Goal: Information Seeking & Learning: Learn about a topic

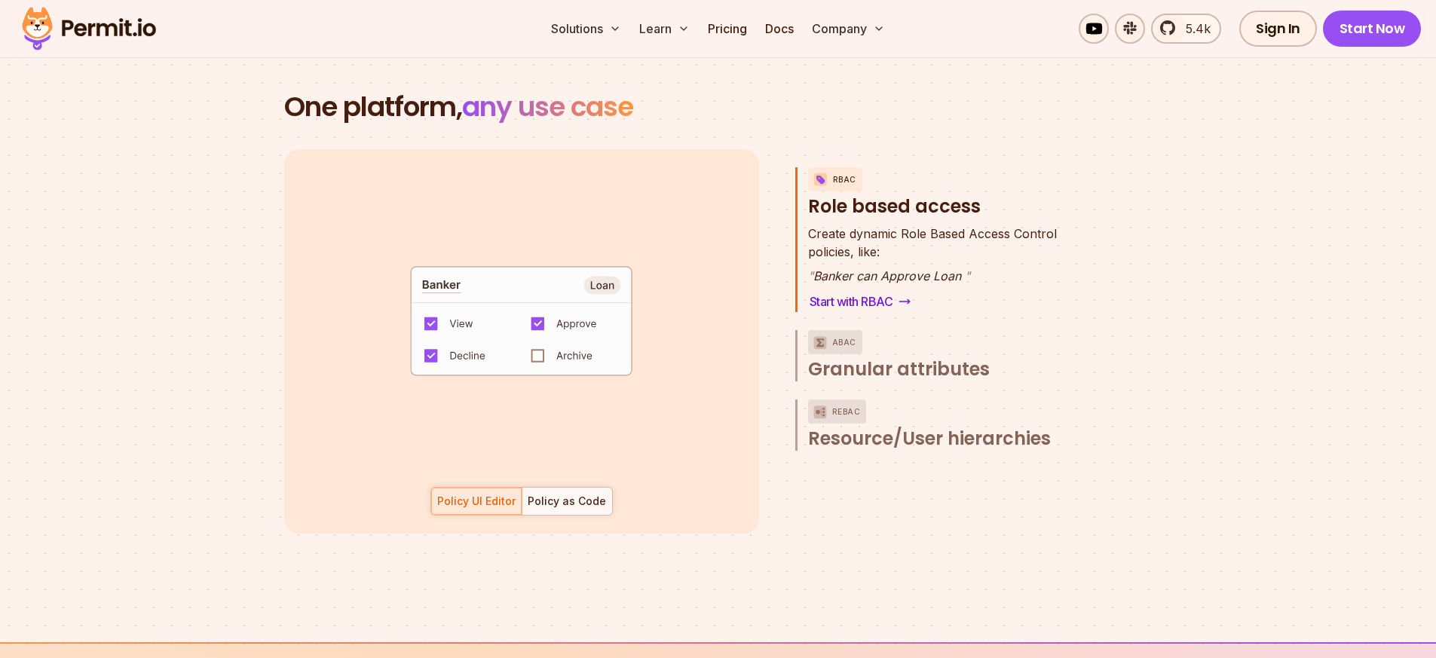
scroll to position [2262, 0]
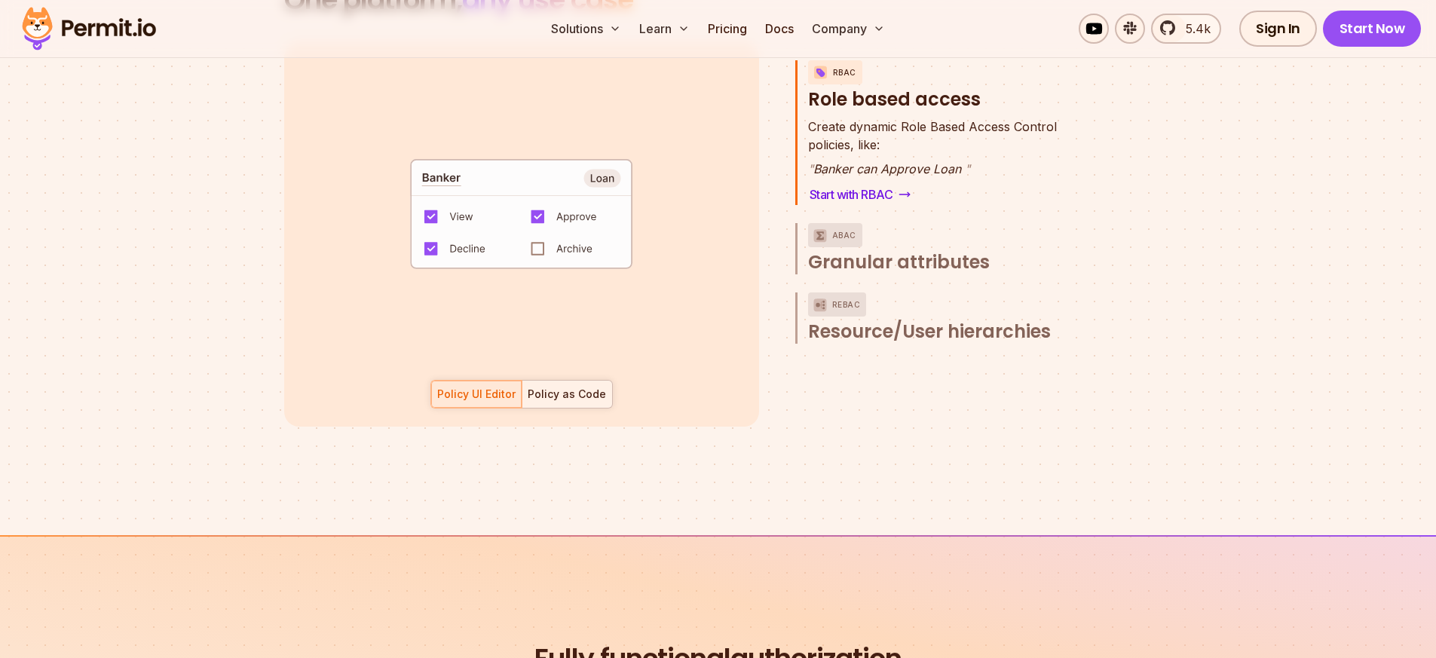
click at [580, 387] on div "Policy as Code" at bounding box center [567, 394] width 78 height 15
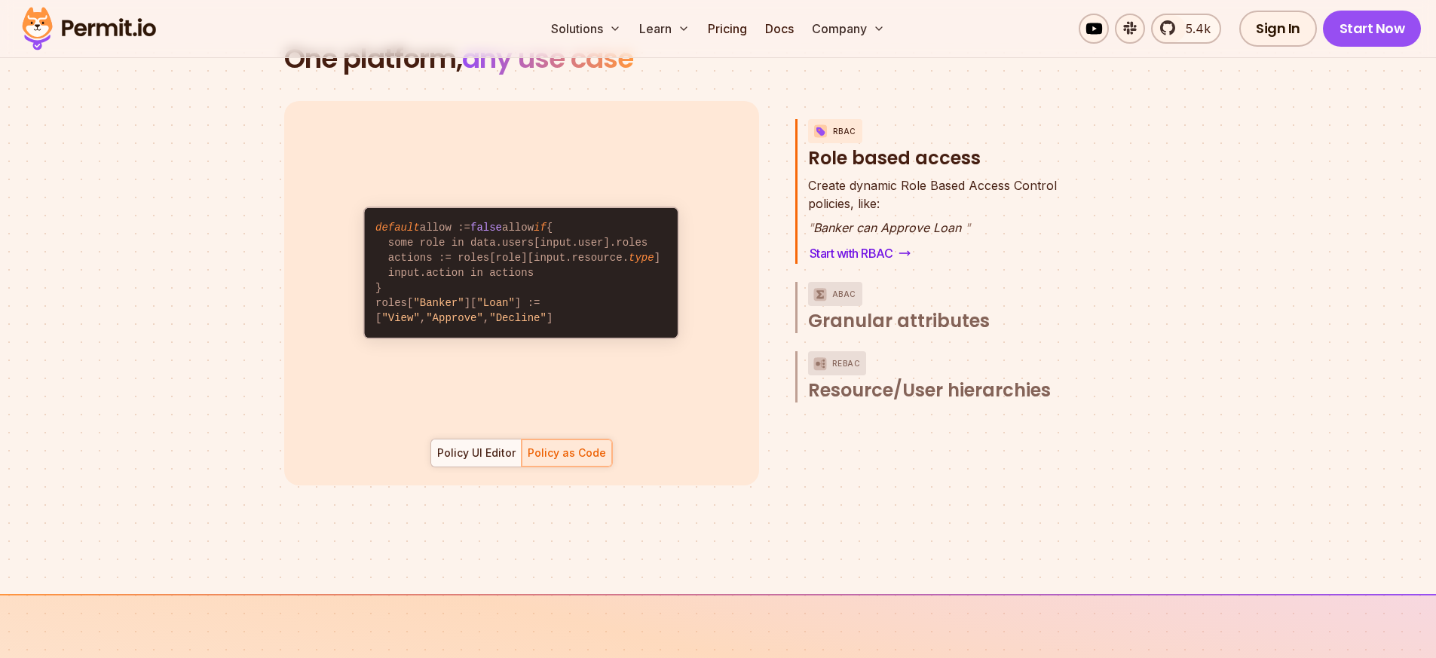
scroll to position [2171, 0]
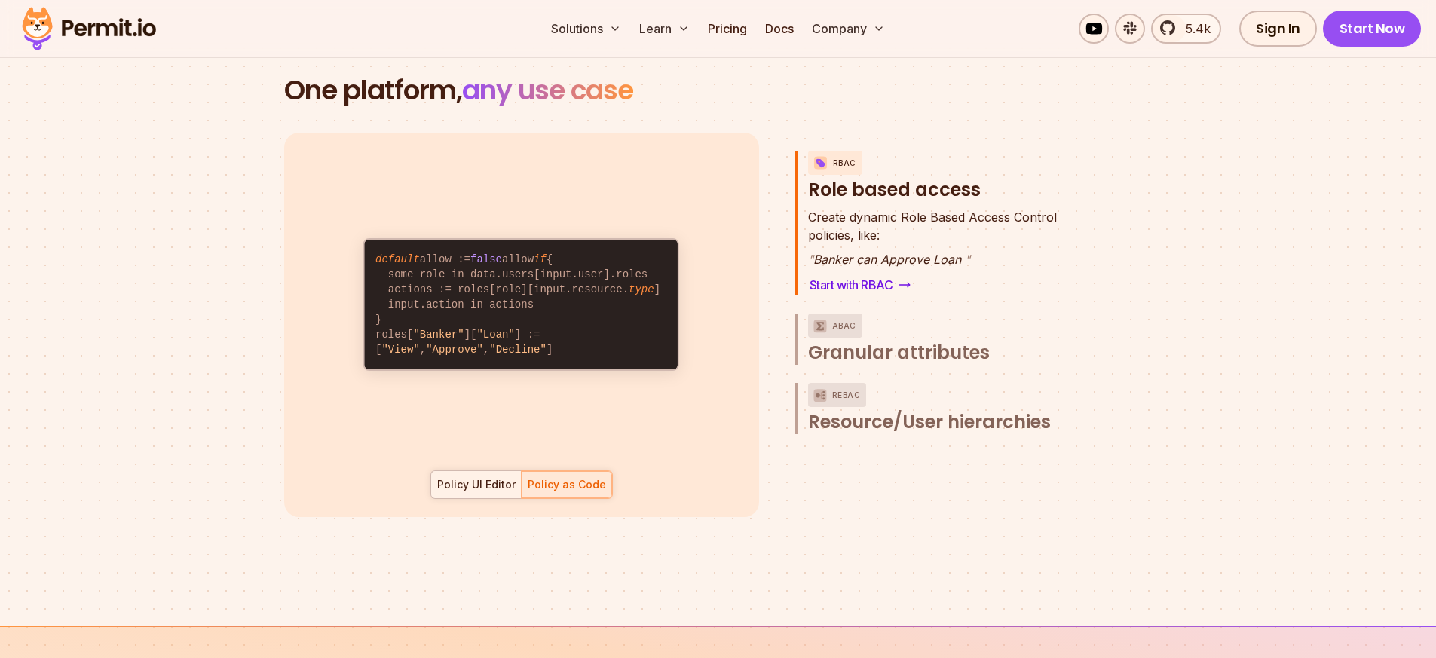
click at [481, 477] on div "Policy UI Editor" at bounding box center [476, 484] width 78 height 15
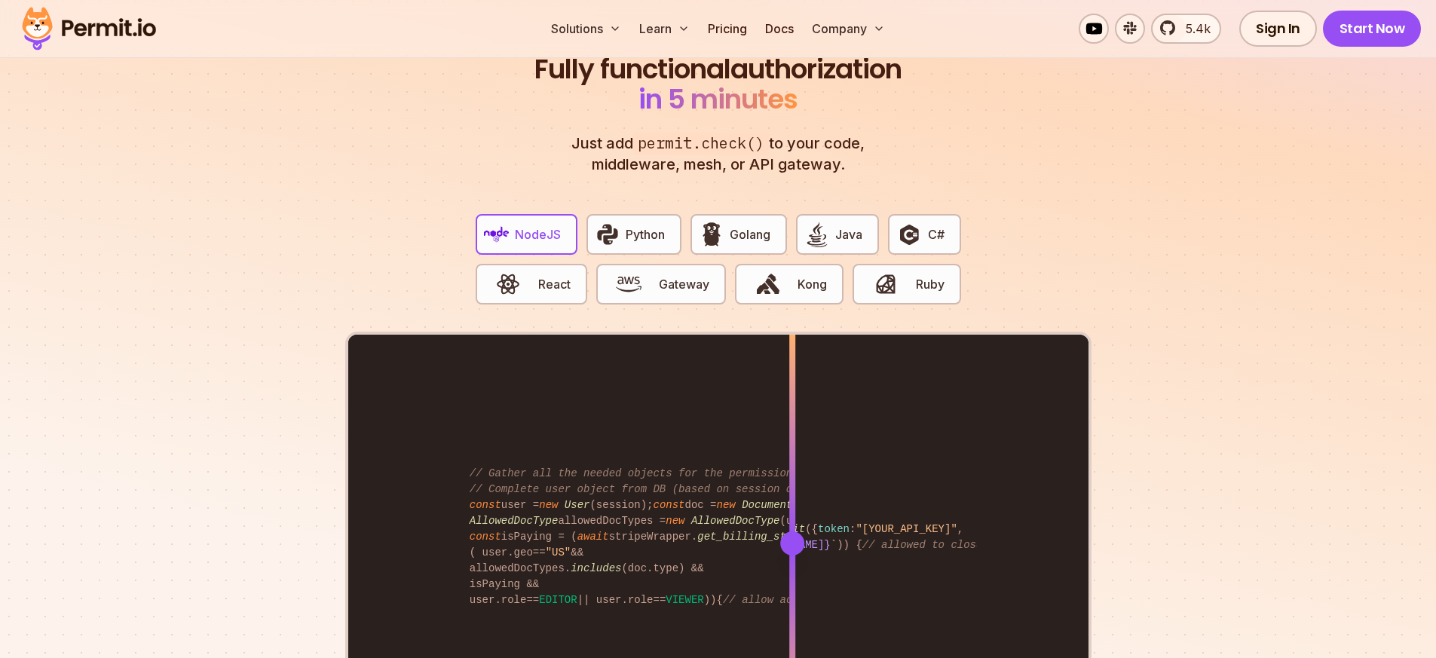
scroll to position [2895, 0]
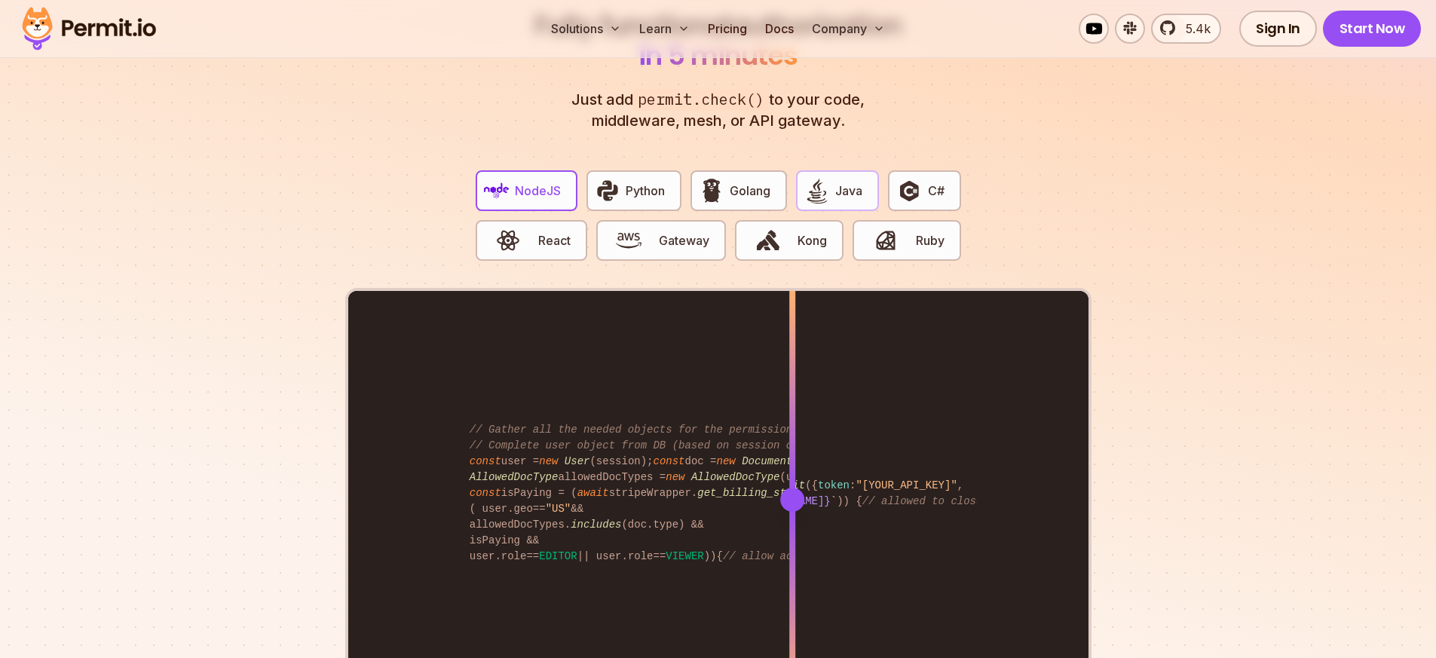
click at [847, 182] on span "Java" at bounding box center [848, 191] width 27 height 18
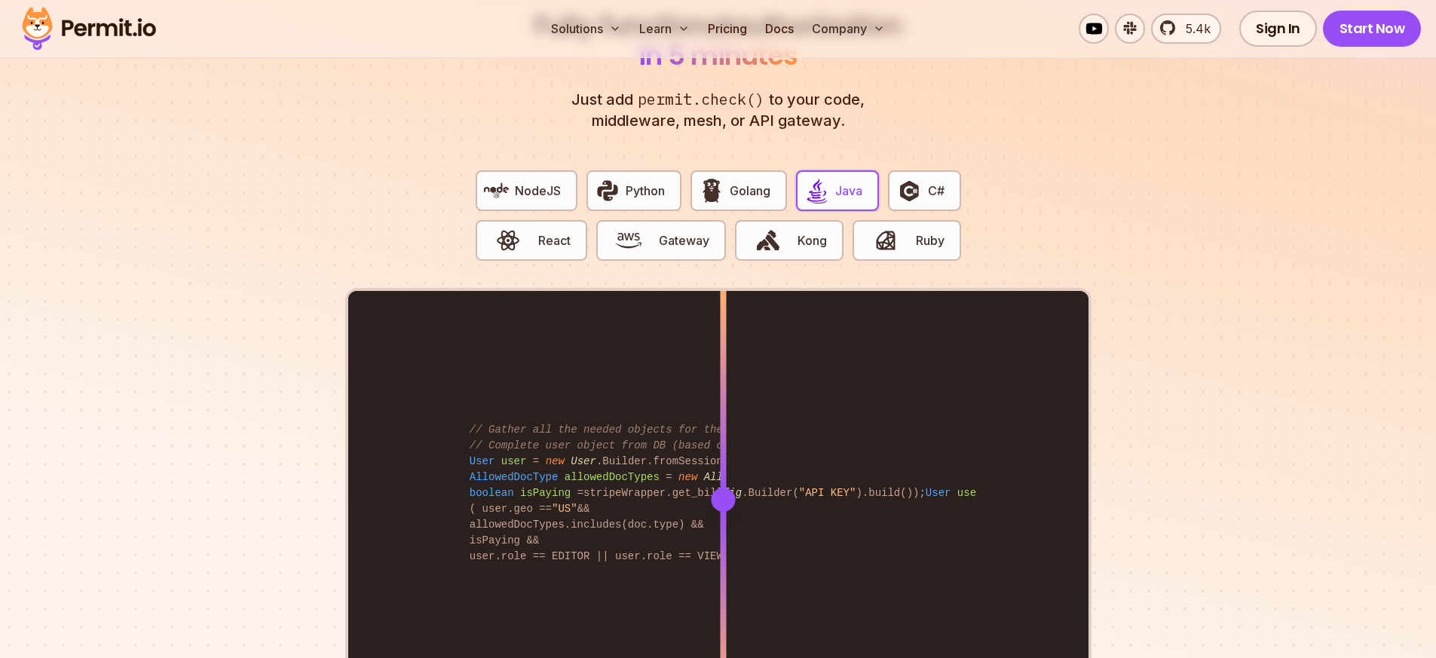
drag, startPoint x: 779, startPoint y: 478, endPoint x: 723, endPoint y: 505, distance: 62.0
click at [723, 505] on div at bounding box center [723, 499] width 6 height 416
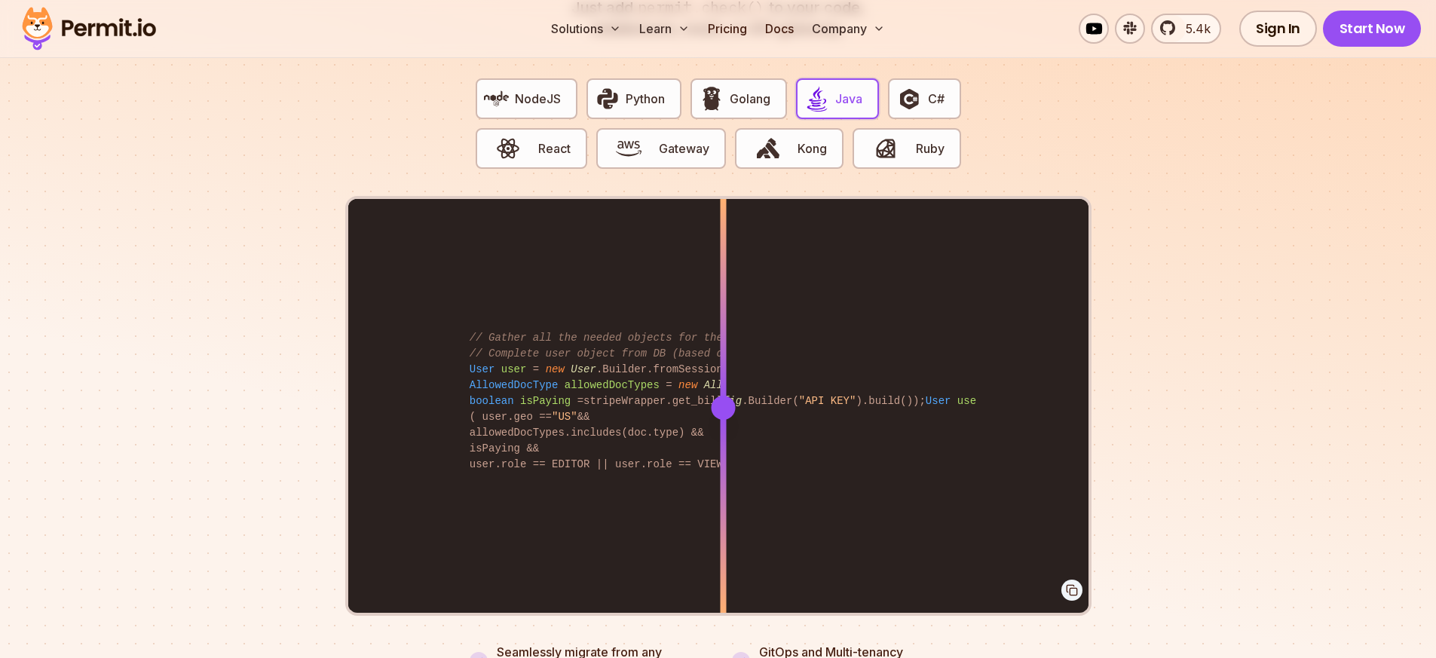
scroll to position [2985, 0]
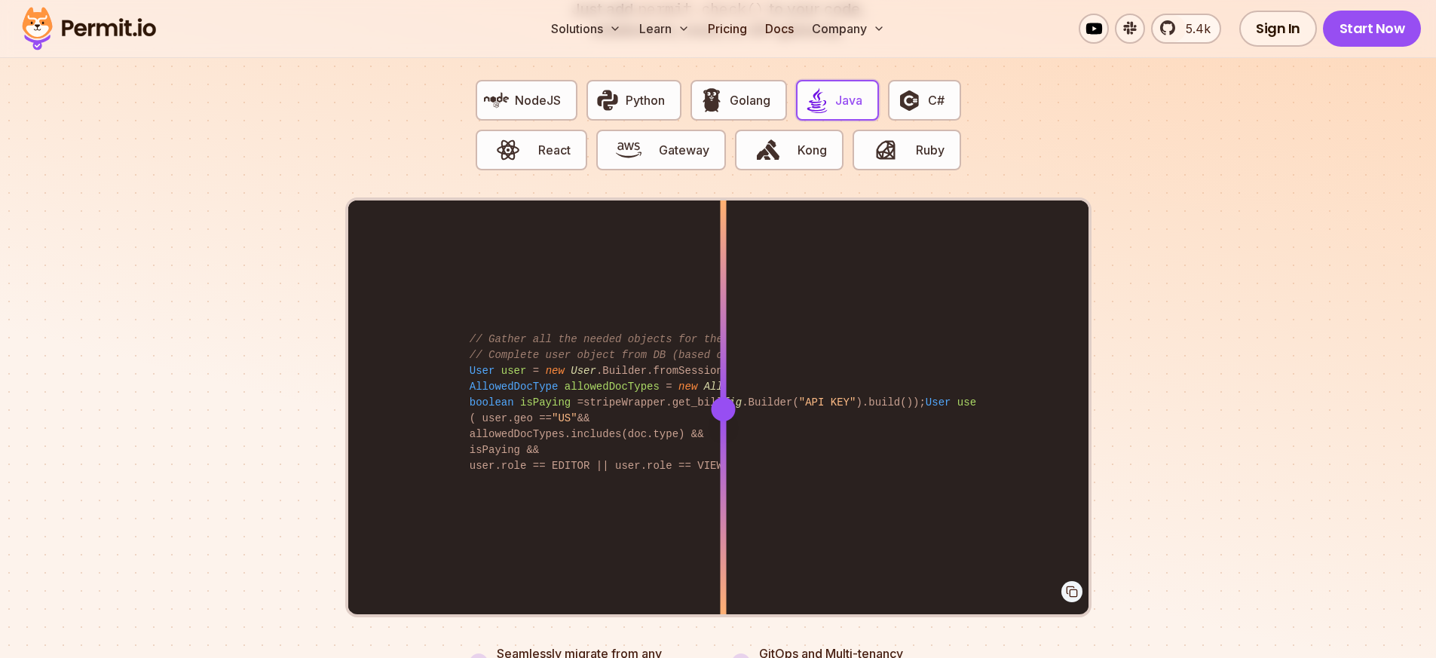
drag, startPoint x: 723, startPoint y: 391, endPoint x: 666, endPoint y: 392, distance: 56.6
click at [711, 397] on div at bounding box center [723, 409] width 24 height 24
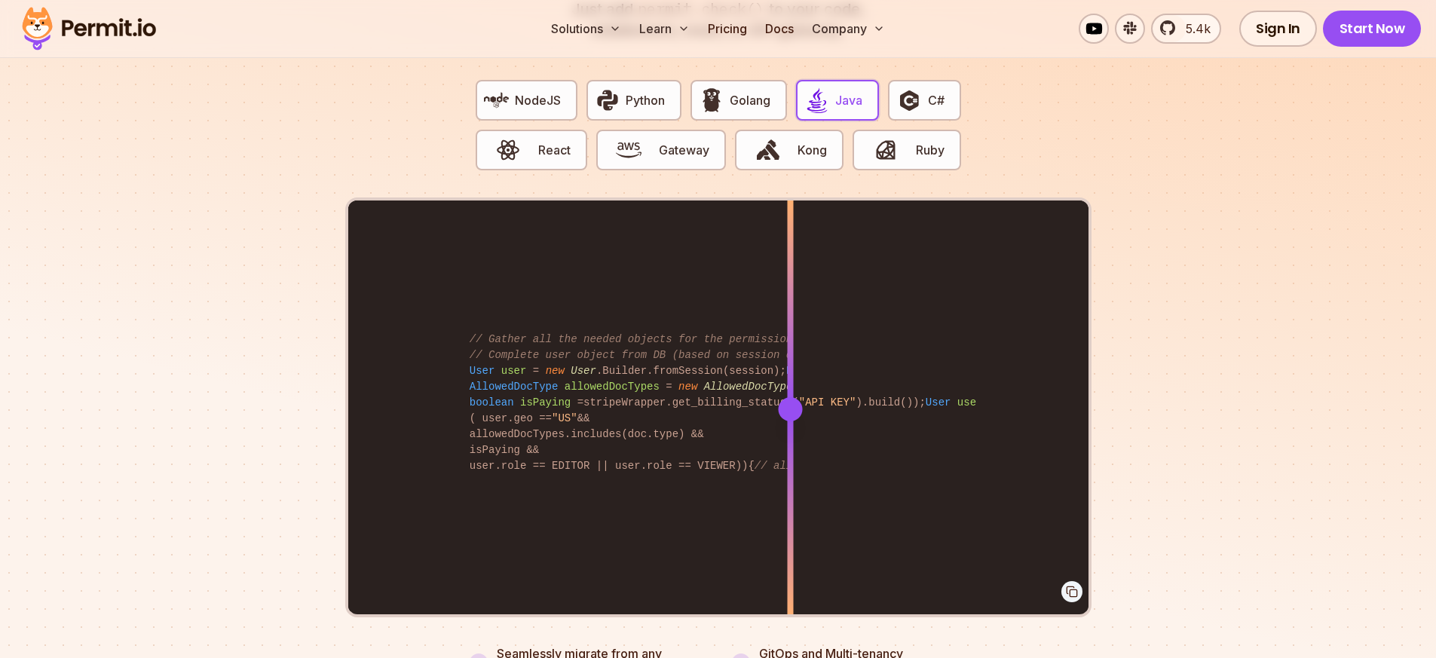
drag, startPoint x: 479, startPoint y: 398, endPoint x: 790, endPoint y: 421, distance: 311.5
click at [790, 421] on div "Permit permit = new Permit ( new PermitConfig .Builder( "API KEY" ).build()); U…" at bounding box center [718, 409] width 740 height 416
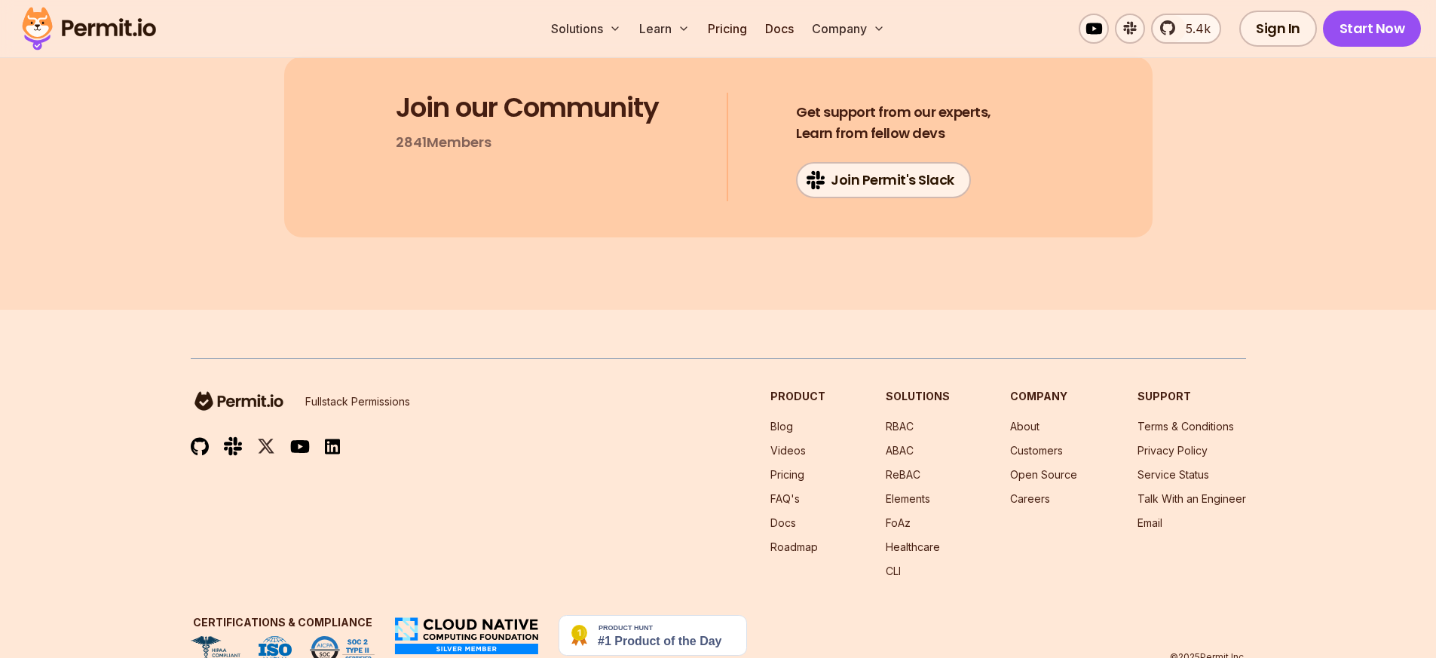
scroll to position [8104, 0]
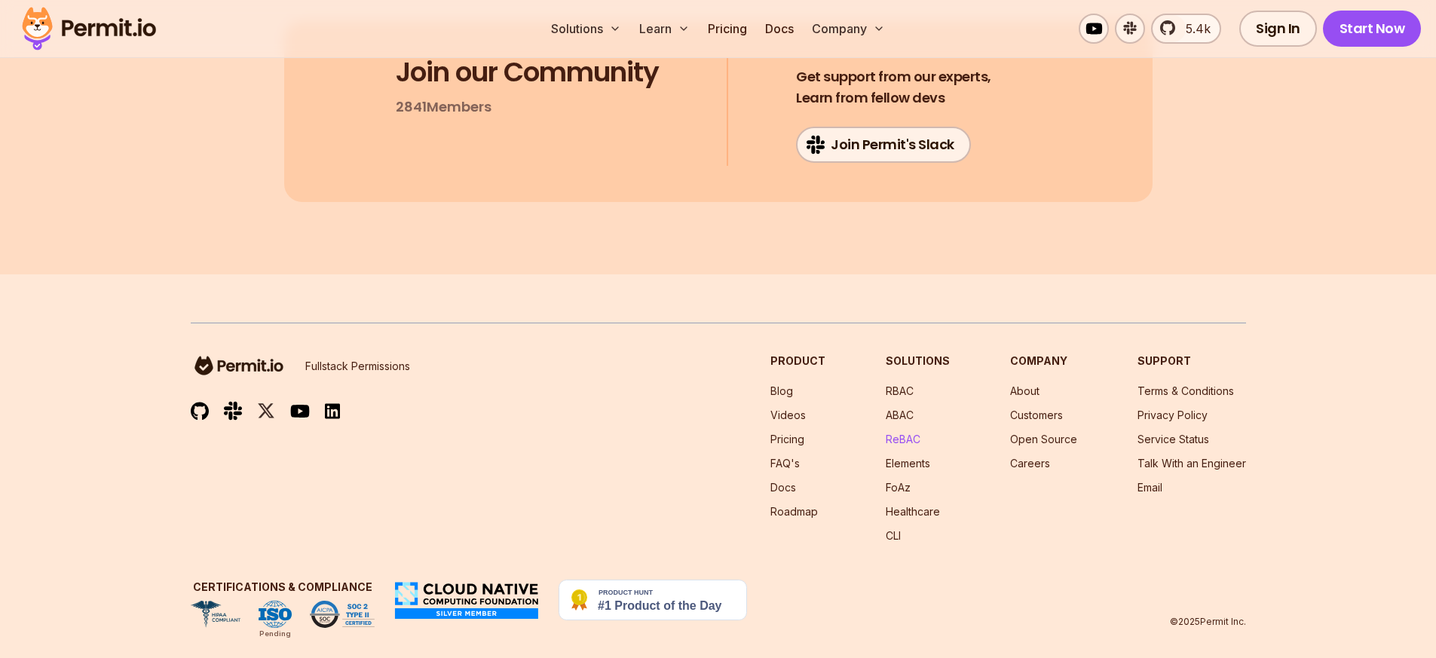
click at [909, 433] on link "ReBAC" at bounding box center [903, 439] width 35 height 13
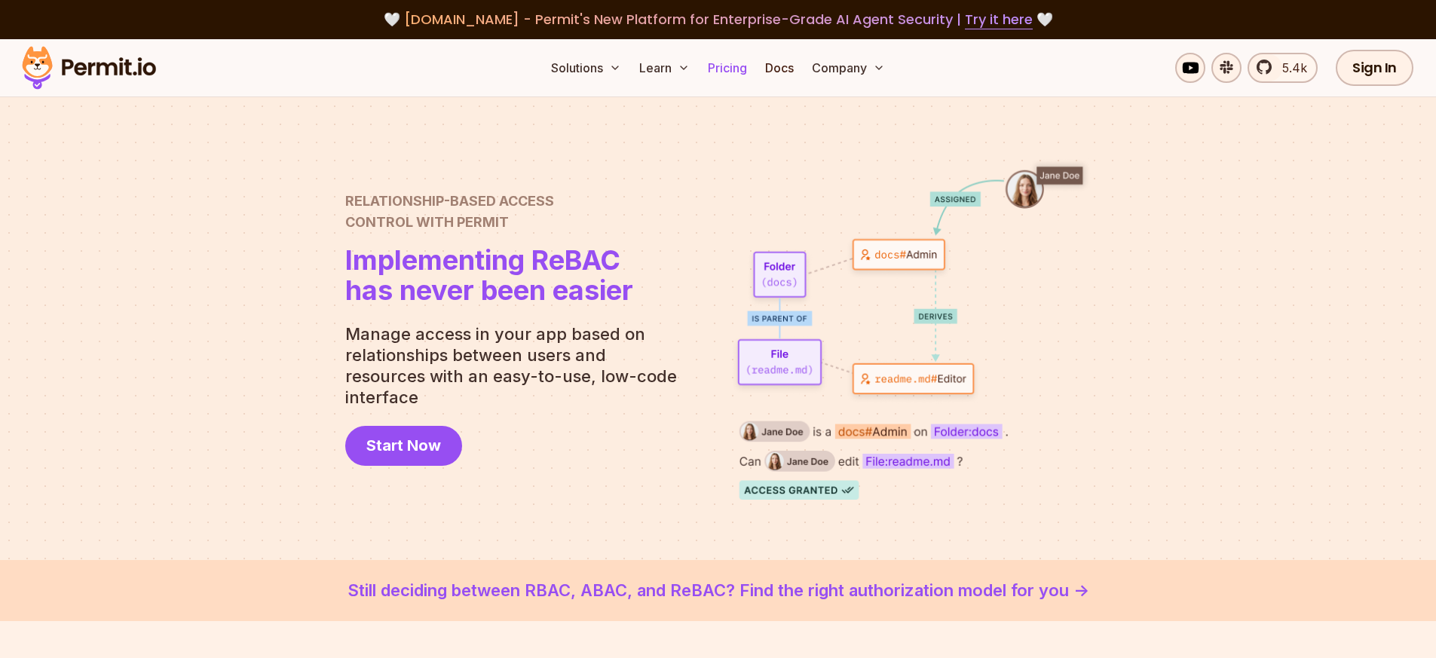
click at [733, 71] on link "Pricing" at bounding box center [727, 68] width 51 height 30
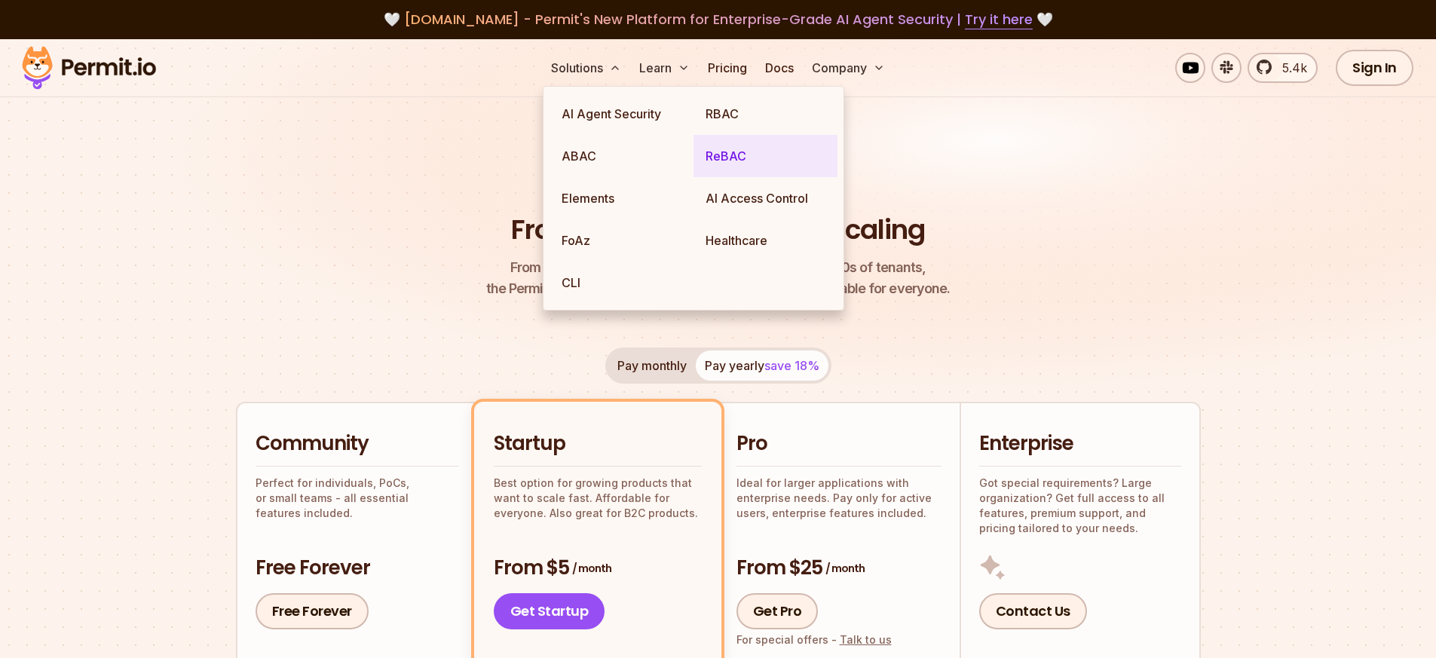
click at [729, 159] on link "ReBAC" at bounding box center [766, 156] width 144 height 42
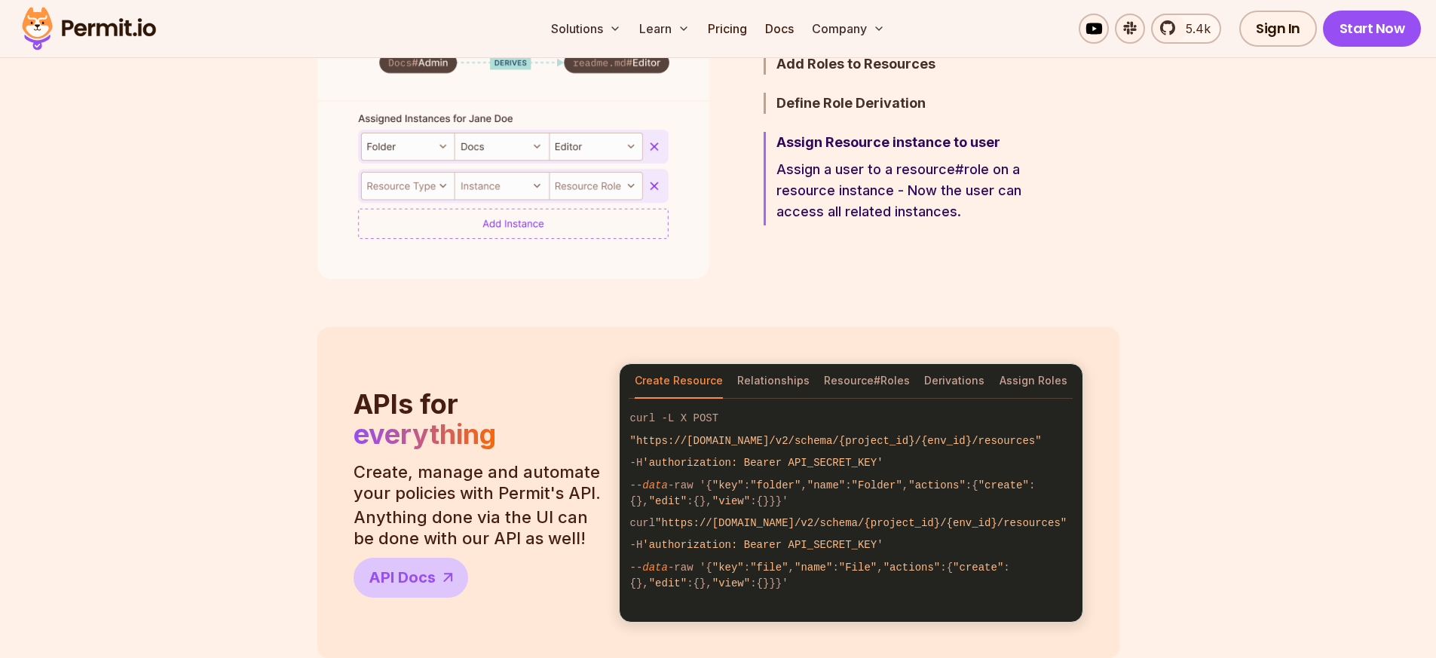
scroll to position [1176, 0]
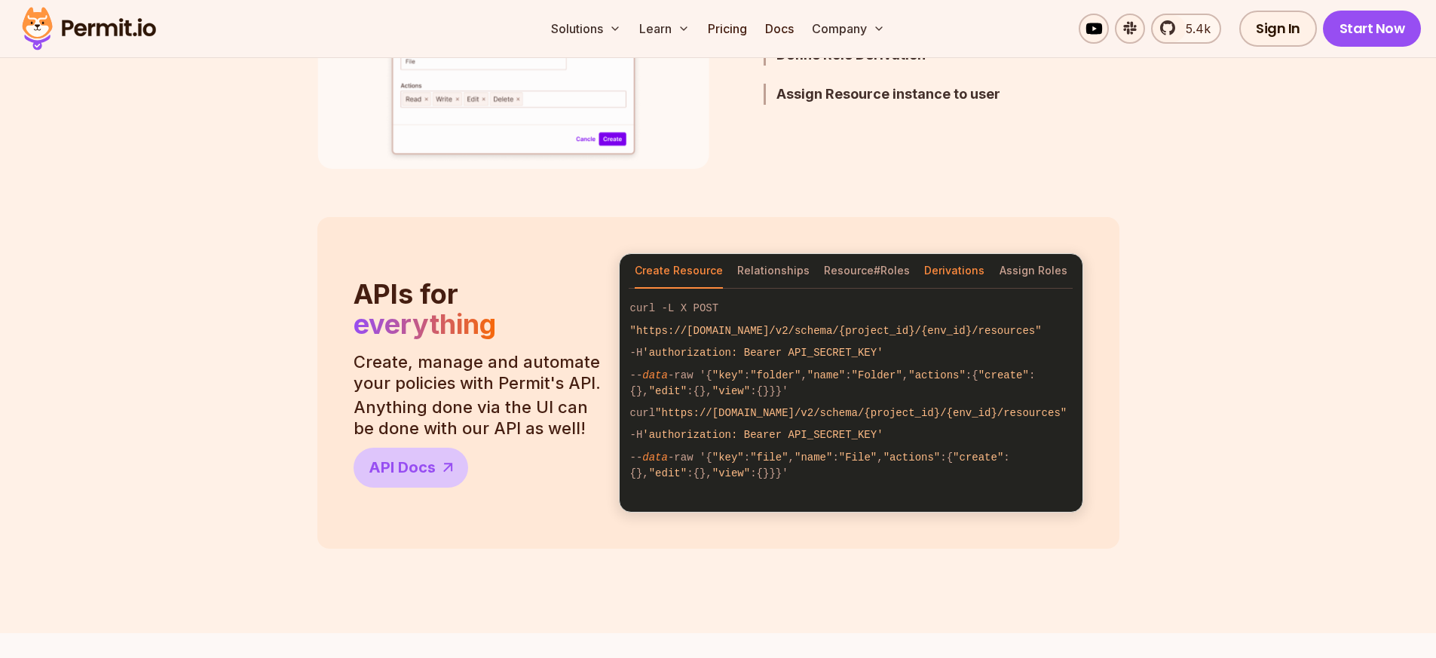
click at [948, 270] on button "Derivations" at bounding box center [954, 271] width 60 height 35
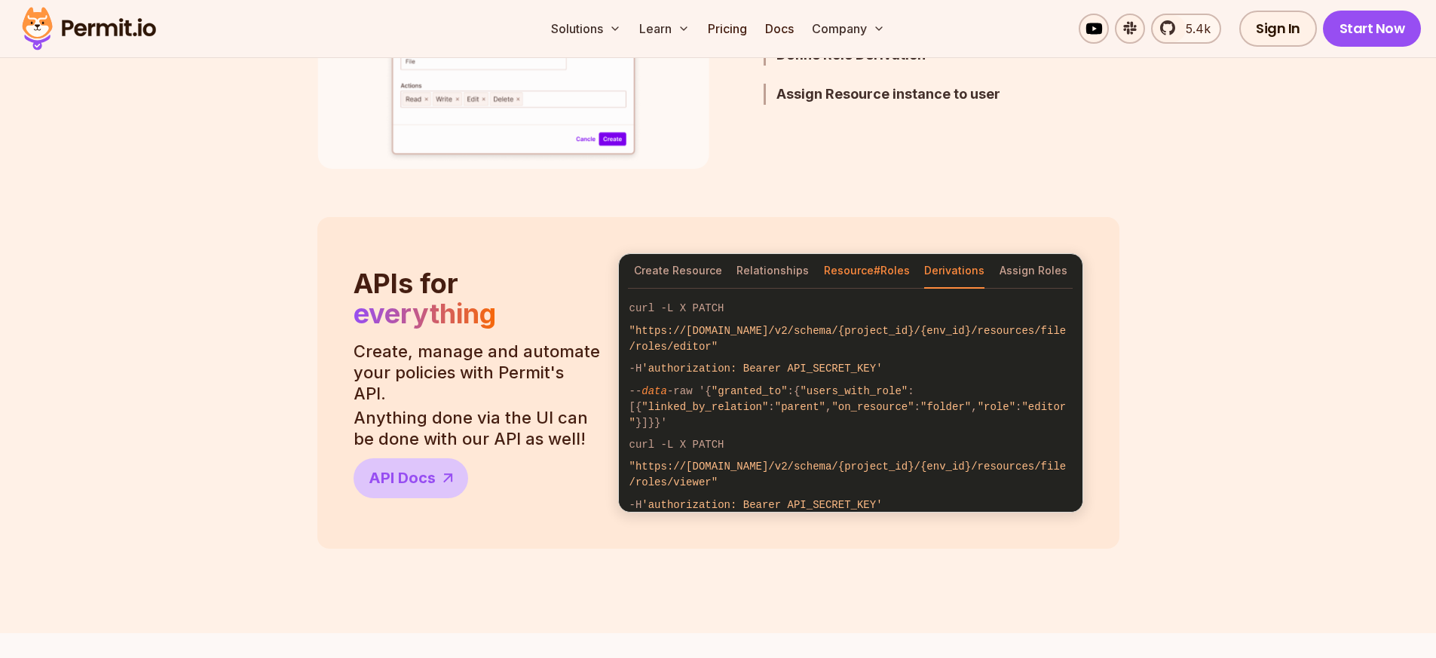
click at [858, 271] on button "Resource#Roles" at bounding box center [867, 271] width 86 height 35
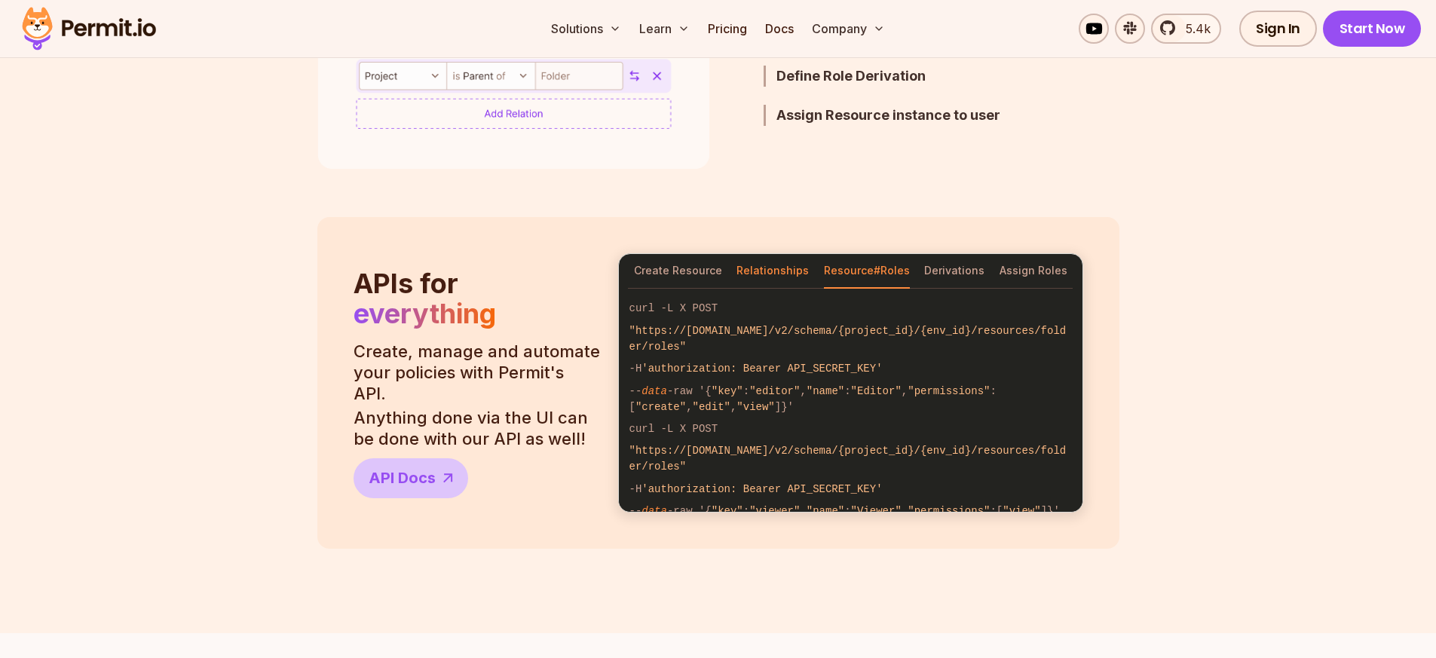
click at [777, 278] on button "Relationships" at bounding box center [773, 271] width 72 height 35
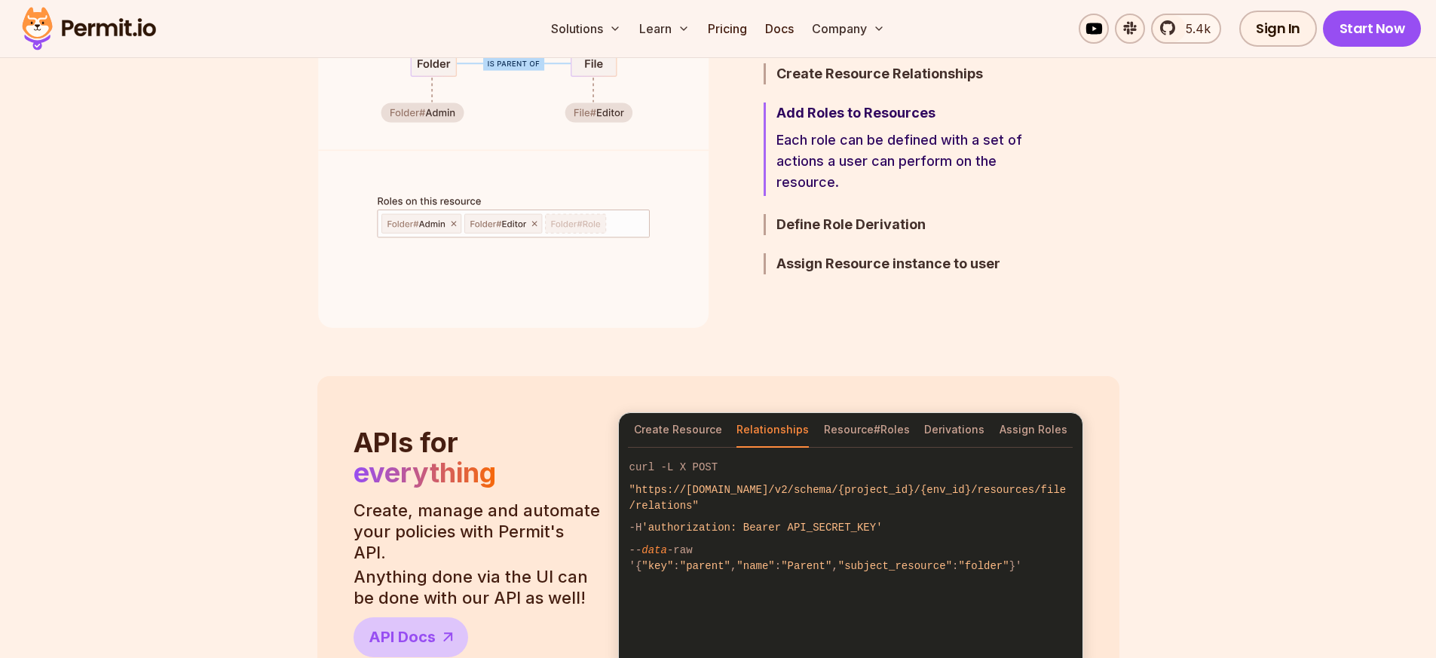
scroll to position [814, 0]
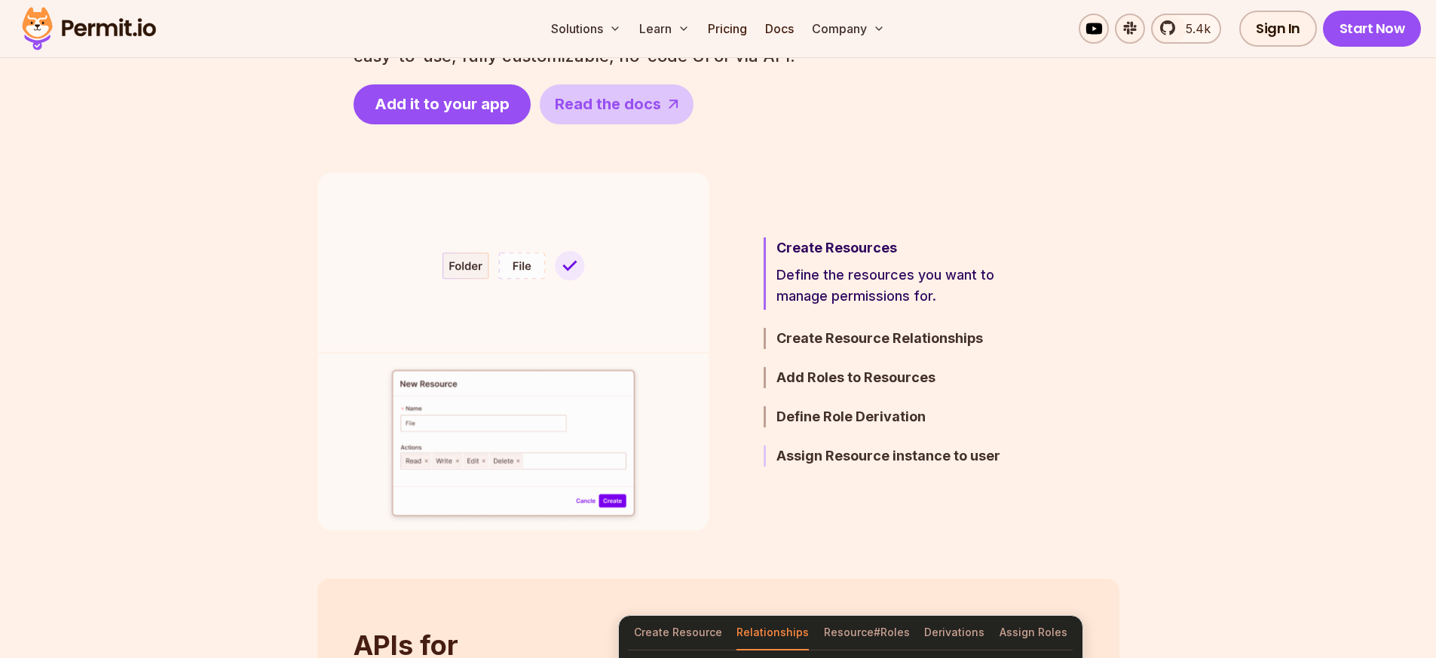
click at [876, 453] on h3 "Assign Resource instance to user" at bounding box center [908, 456] width 263 height 21
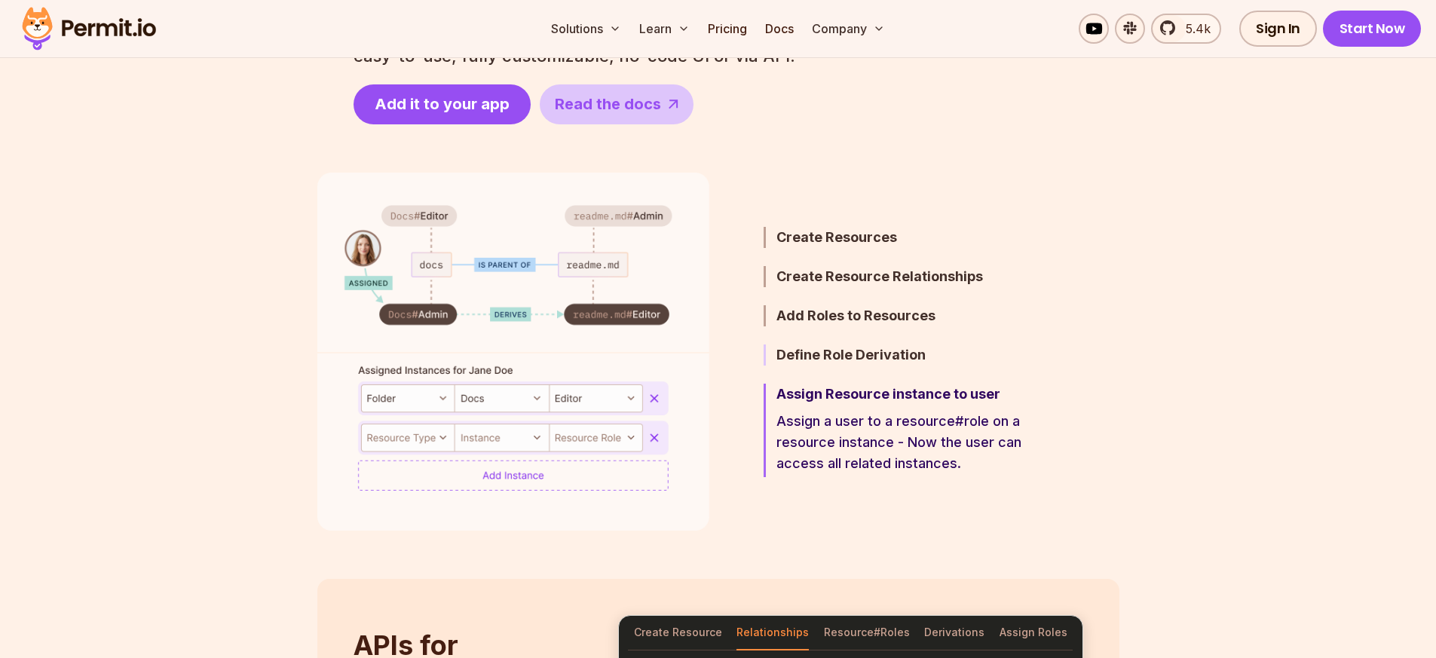
click at [871, 351] on h3 "Define Role Derivation" at bounding box center [908, 355] width 263 height 21
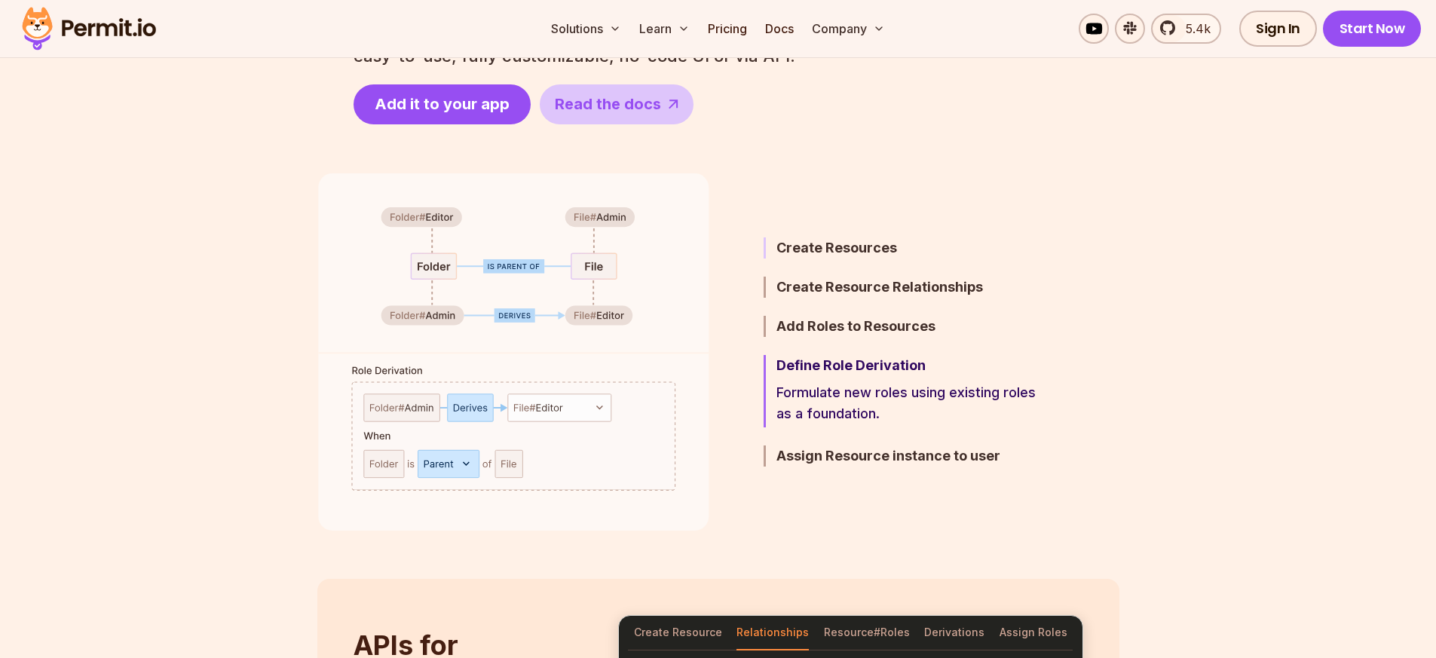
click at [853, 250] on h3 "Create Resources" at bounding box center [908, 247] width 263 height 21
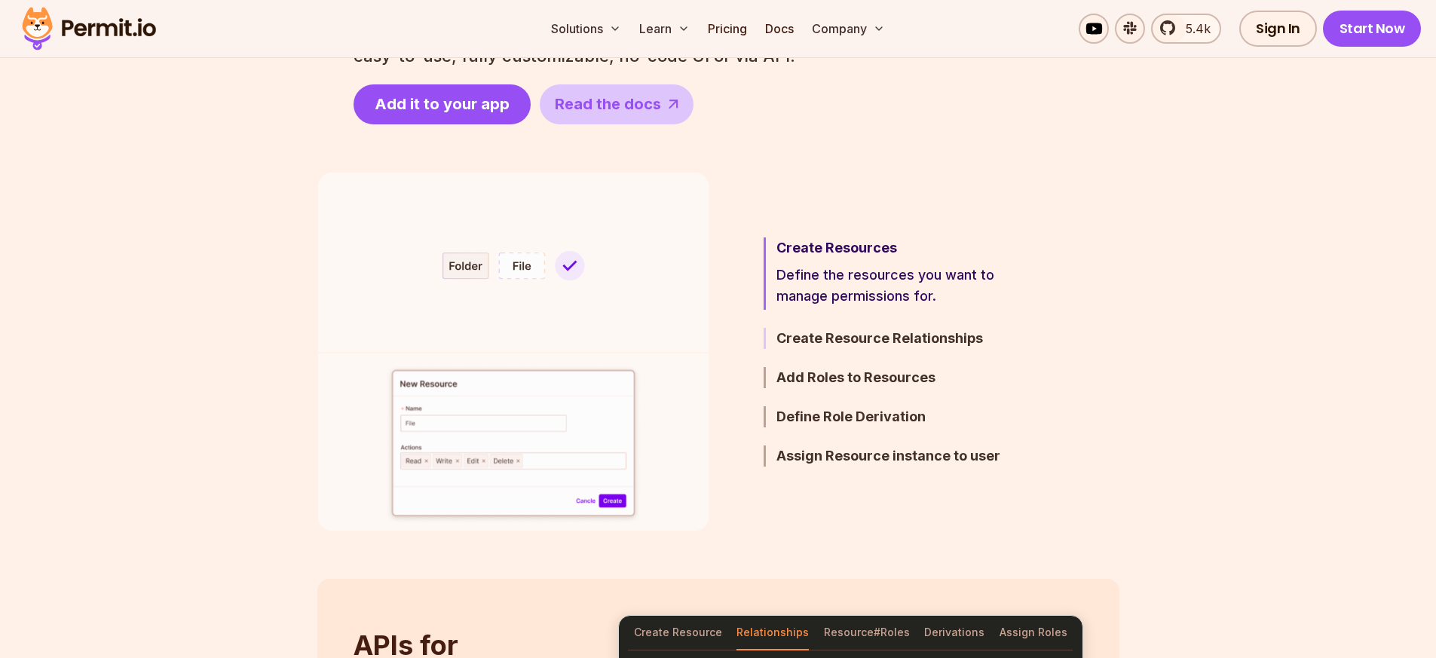
click at [837, 337] on h3 "Create Resource Relationships" at bounding box center [908, 338] width 263 height 21
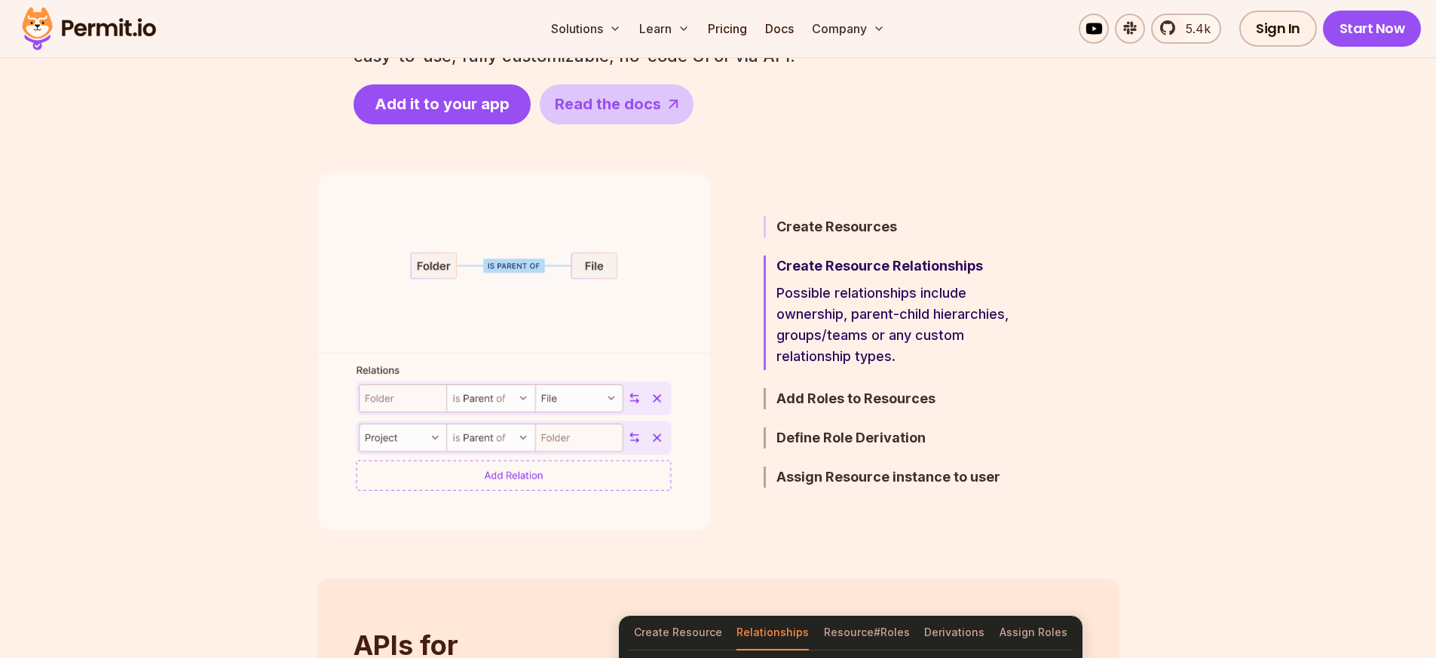
click at [853, 227] on h3 "Create Resources" at bounding box center [908, 226] width 263 height 21
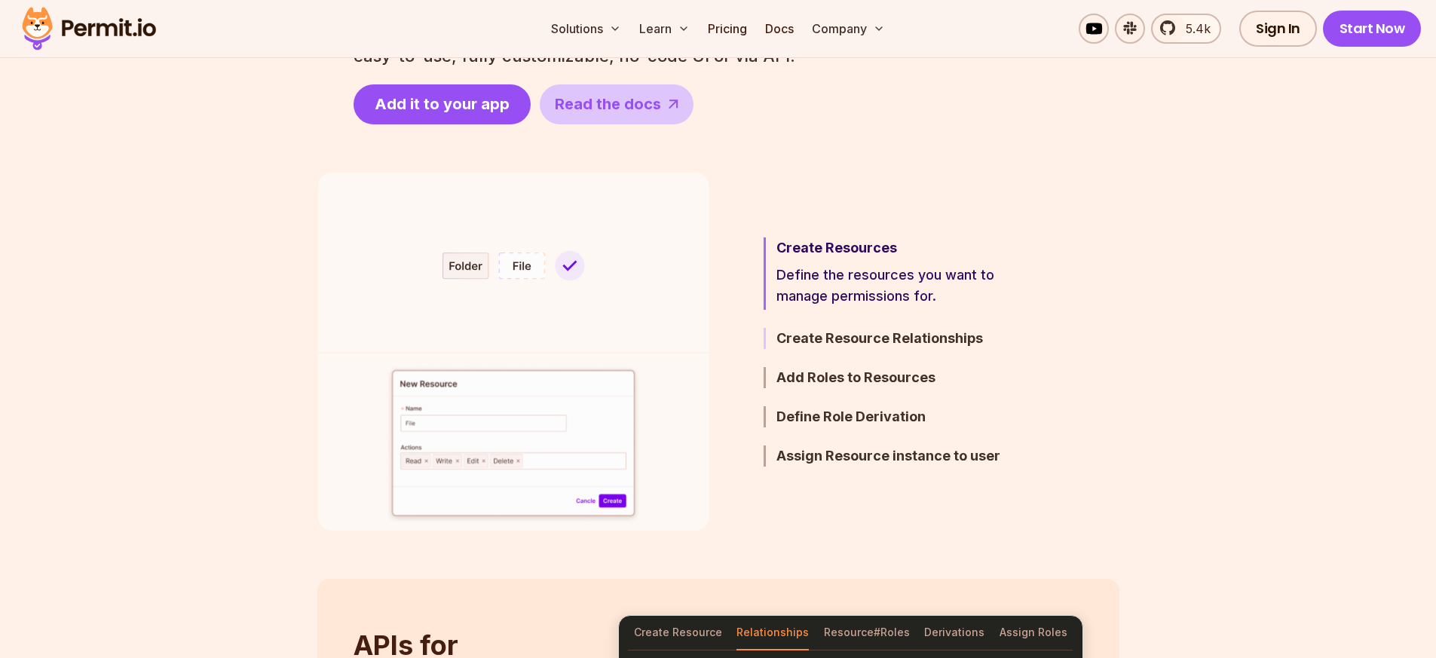
click at [839, 336] on h3 "Create Resource Relationships" at bounding box center [908, 338] width 263 height 21
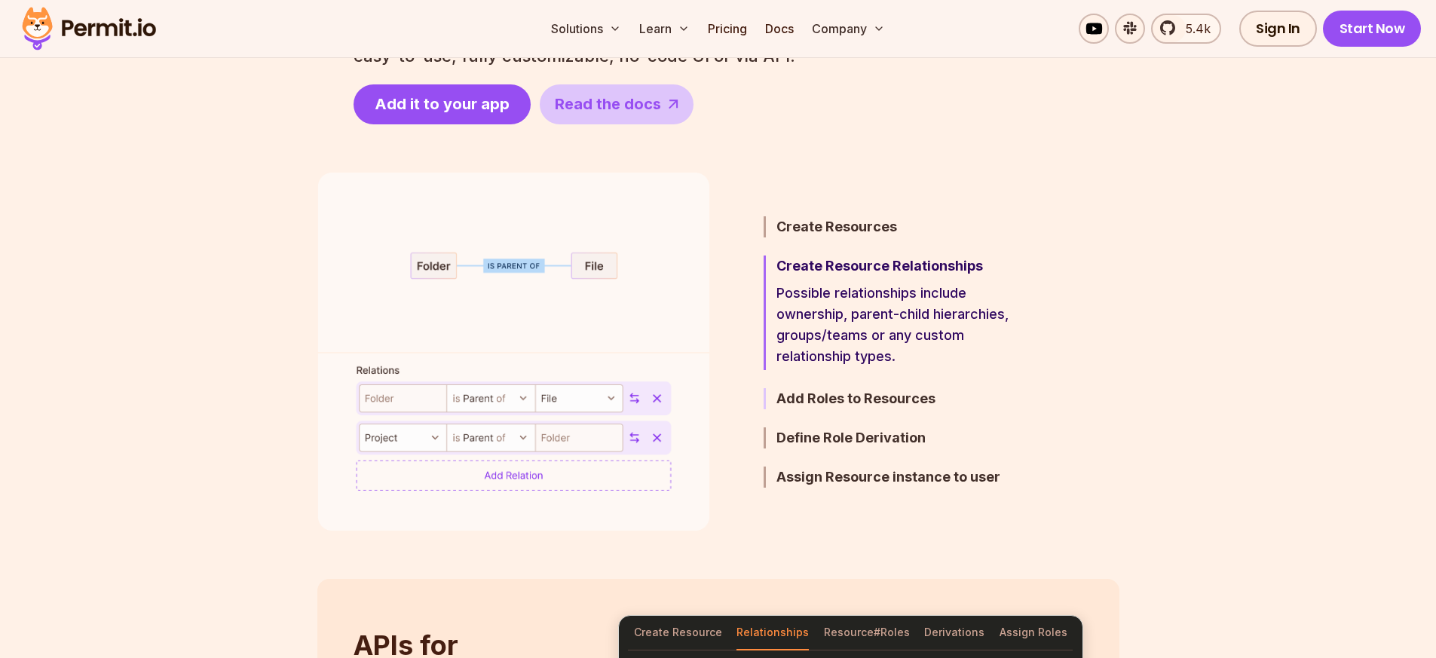
click at [877, 396] on h3 "Add Roles to Resources" at bounding box center [908, 398] width 263 height 21
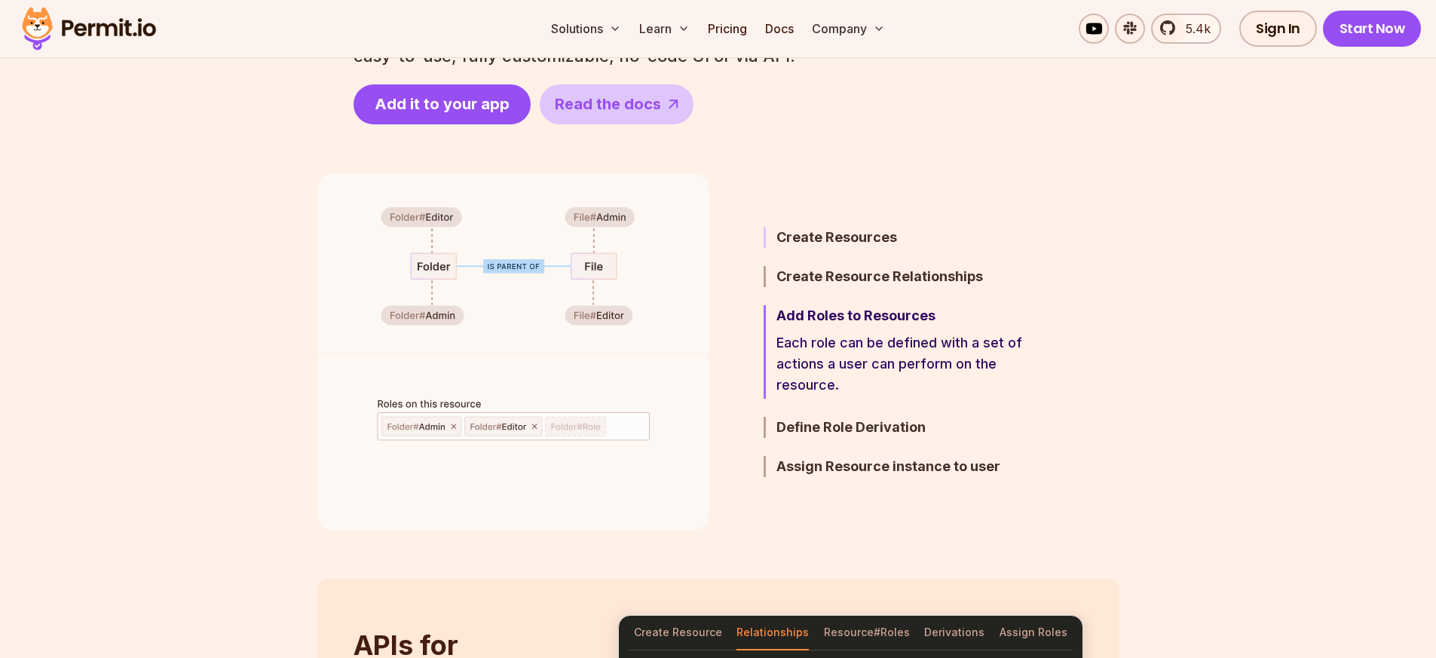
click at [847, 244] on h3 "Create Resources" at bounding box center [908, 237] width 263 height 21
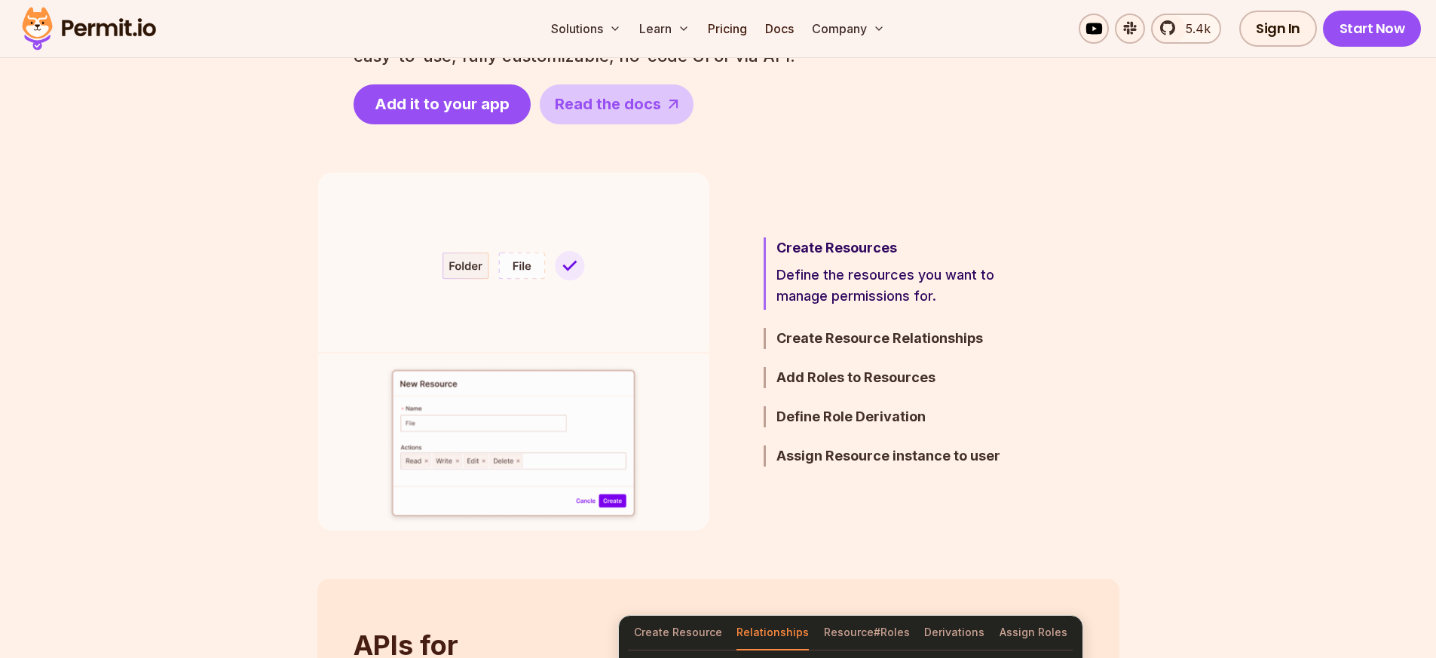
click at [853, 279] on p "Define the resources you want to manage permissions for." at bounding box center [908, 286] width 263 height 42
click at [849, 344] on h3 "Create Resource Relationships" at bounding box center [908, 338] width 263 height 21
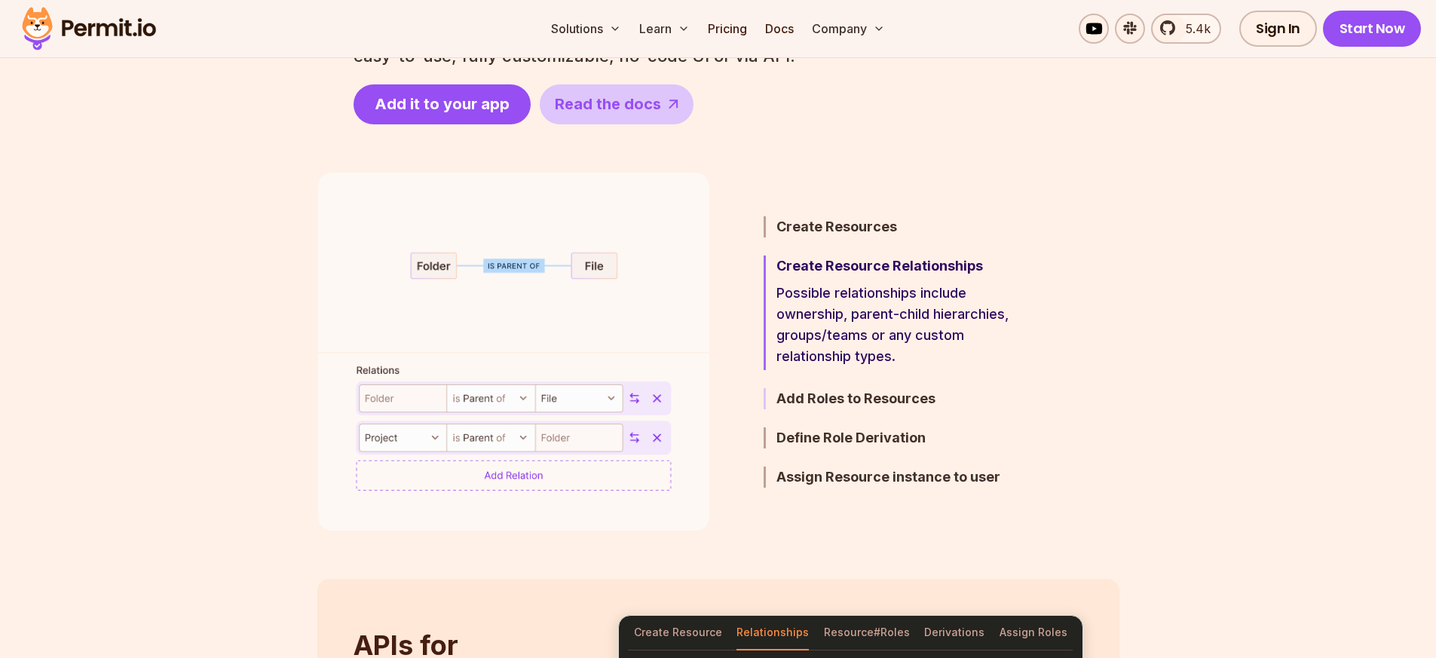
click at [842, 398] on h3 "Add Roles to Resources" at bounding box center [908, 398] width 263 height 21
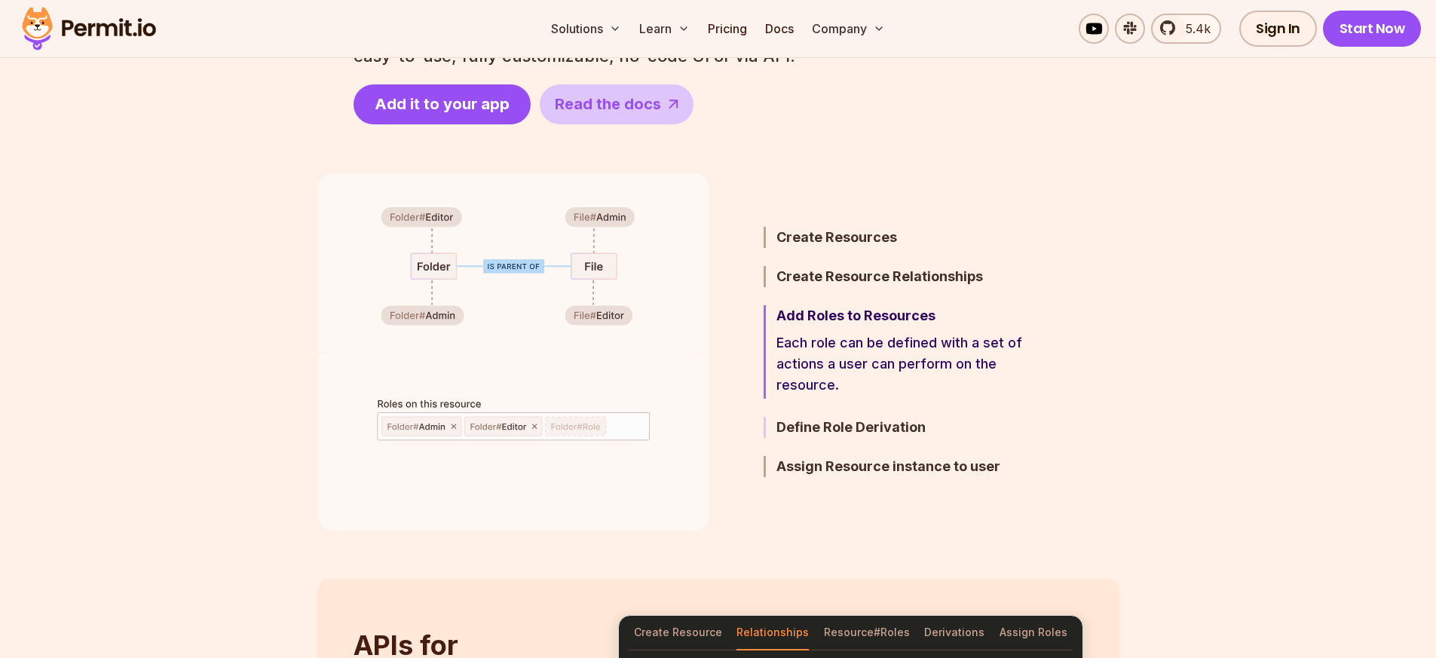
click at [846, 427] on h3 "Define Role Derivation" at bounding box center [908, 427] width 263 height 21
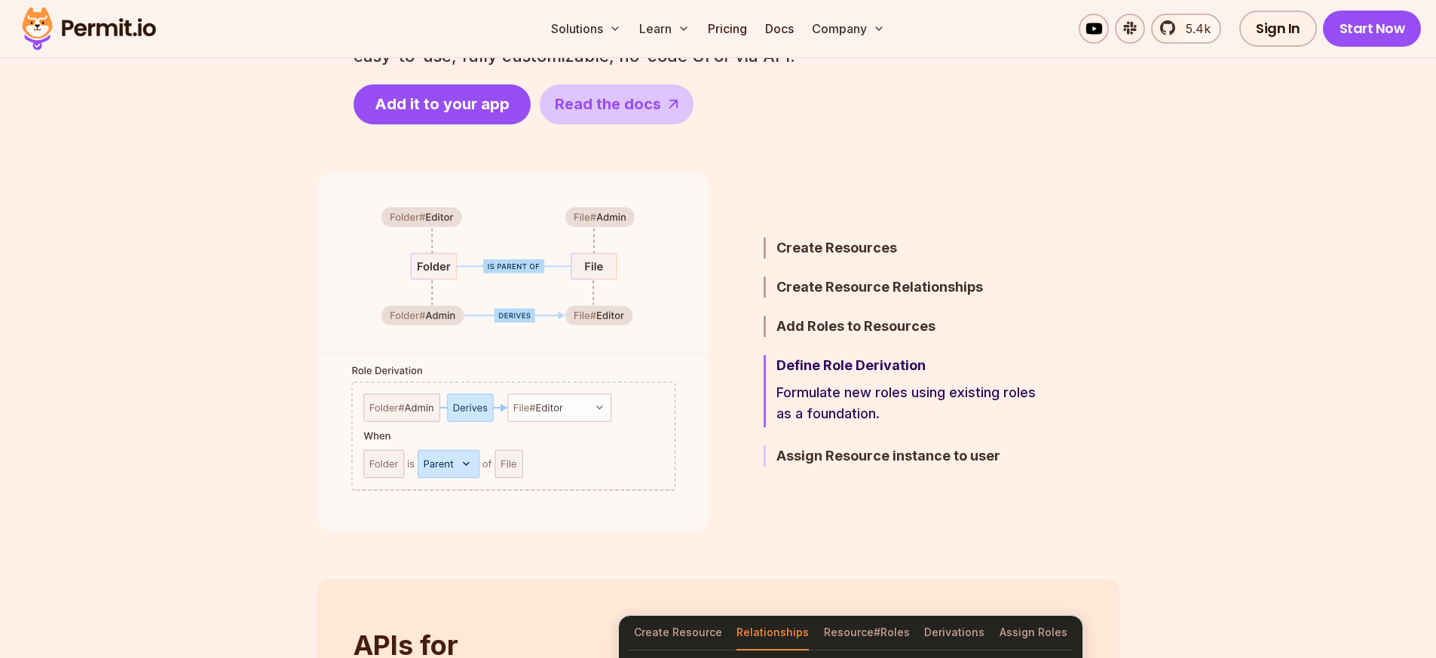
click at [836, 455] on h3 "Assign Resource instance to user" at bounding box center [908, 456] width 263 height 21
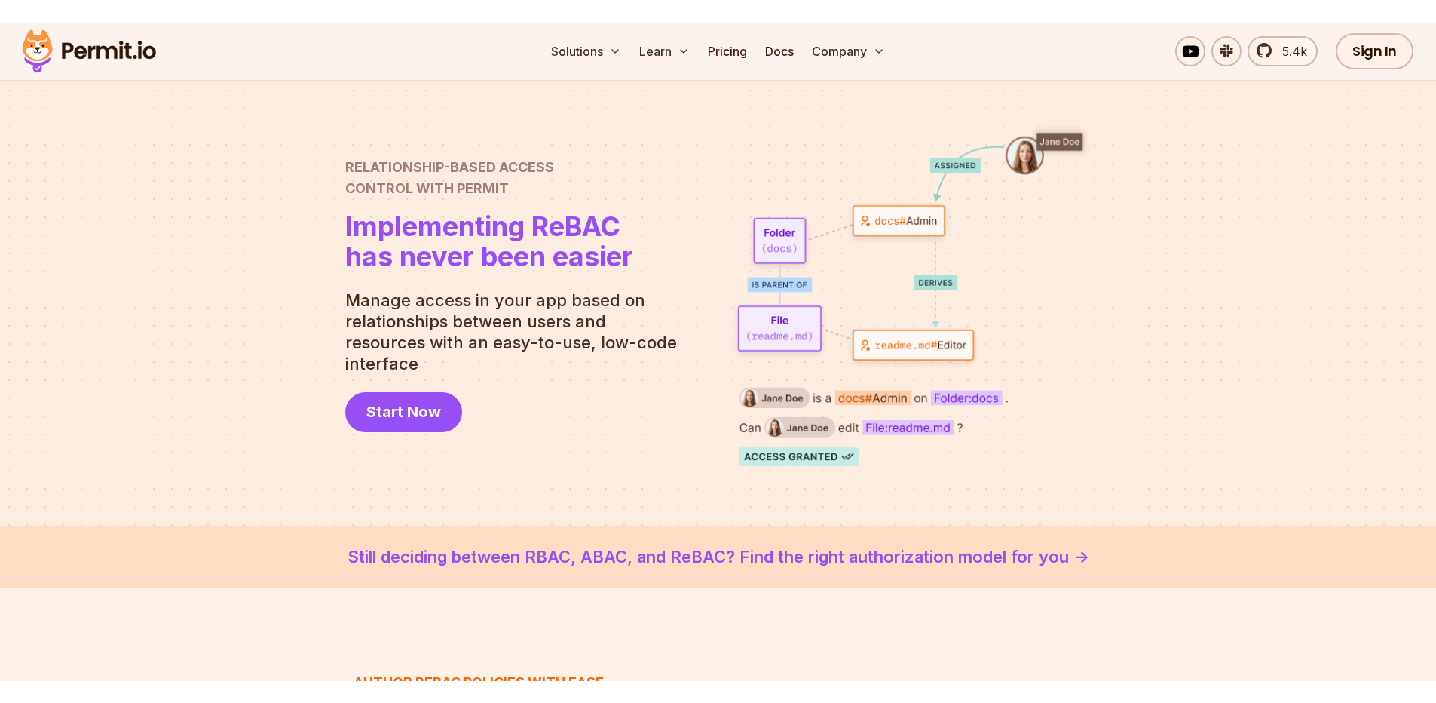
scroll to position [0, 0]
